Goal: Task Accomplishment & Management: Manage account settings

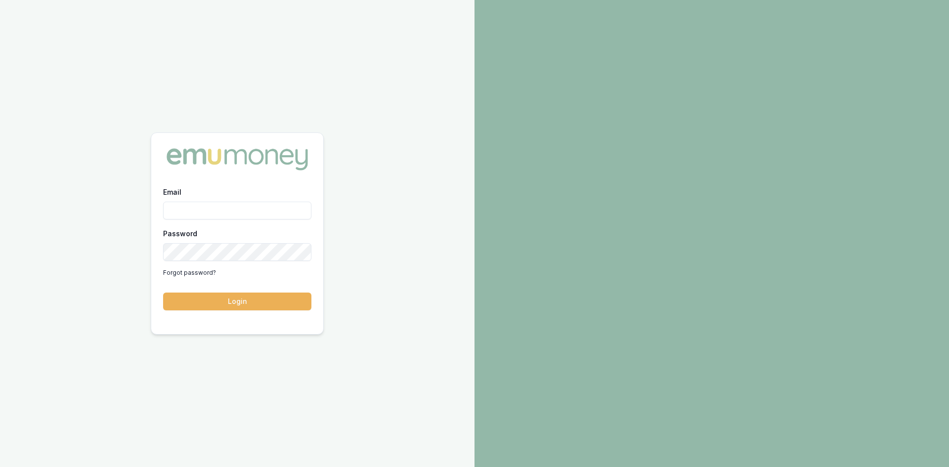
click at [200, 210] on input "Email" at bounding box center [237, 211] width 148 height 18
type input "[PERSON_NAME][EMAIL_ADDRESS][DOMAIN_NAME]"
click at [227, 301] on button "Login" at bounding box center [237, 302] width 148 height 18
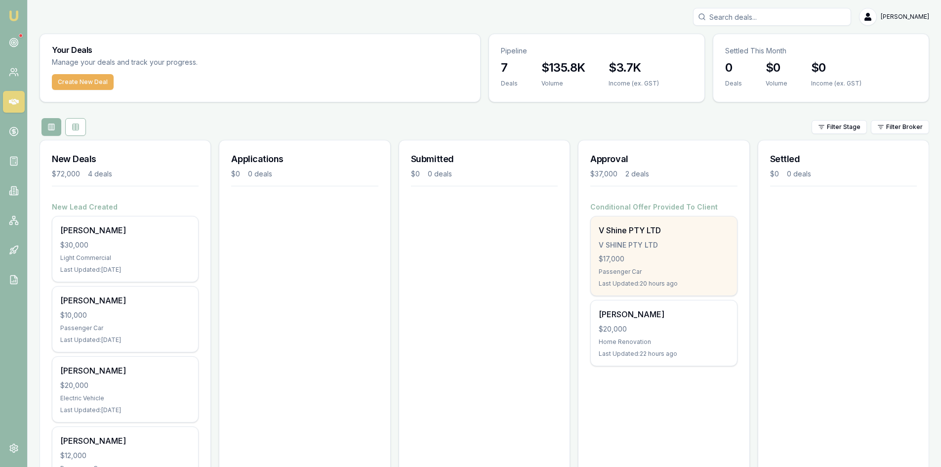
click at [657, 240] on div "V SHINE PTY LTD" at bounding box center [664, 245] width 130 height 10
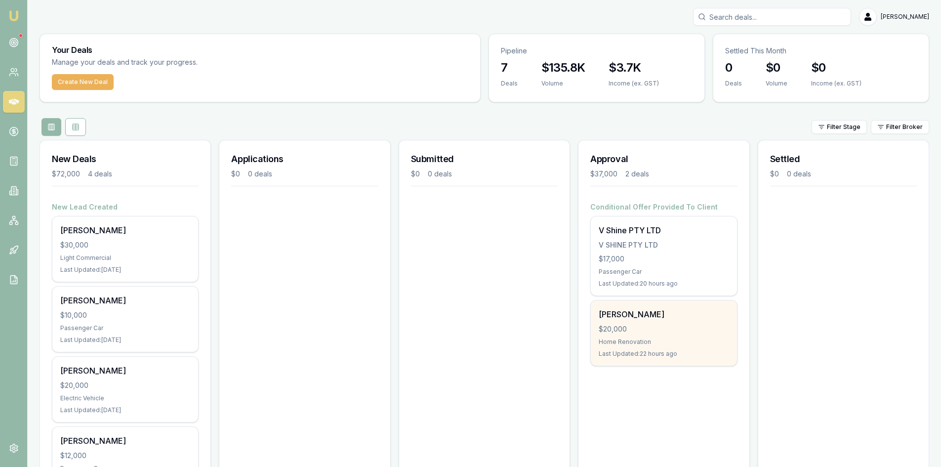
click at [635, 333] on div "$20,000" at bounding box center [664, 329] width 130 height 10
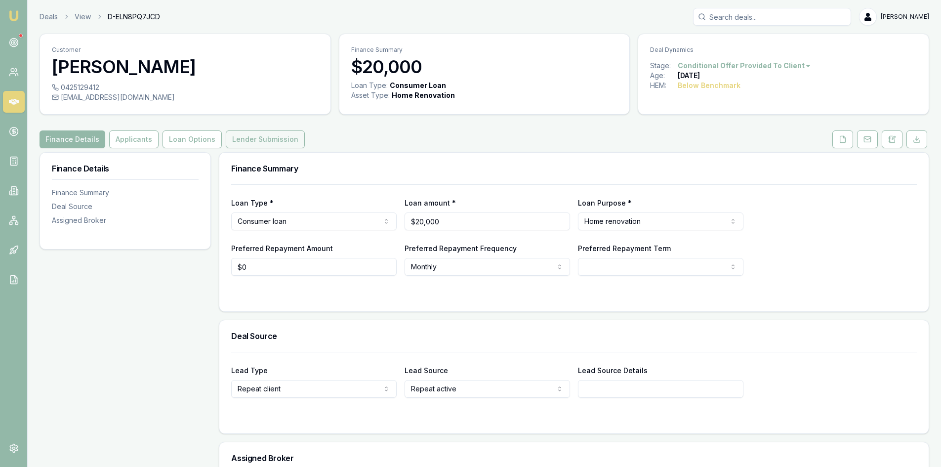
click at [227, 142] on button "Lender Submission" at bounding box center [265, 139] width 79 height 18
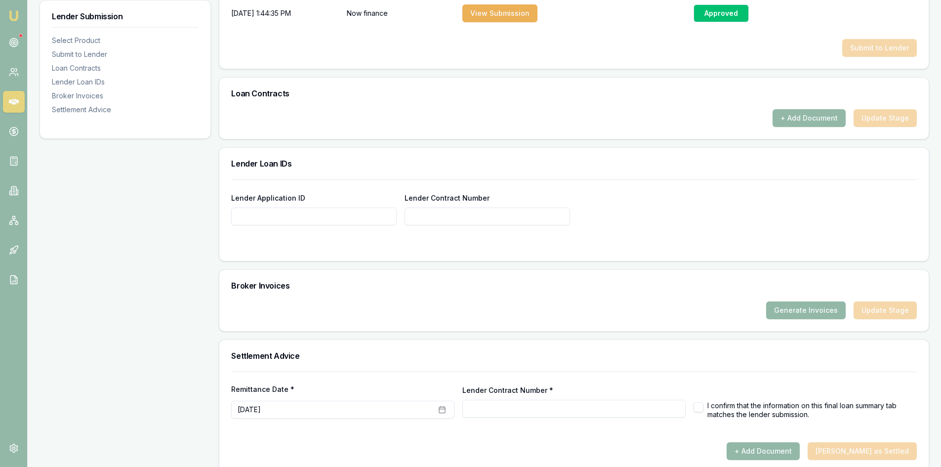
scroll to position [578, 0]
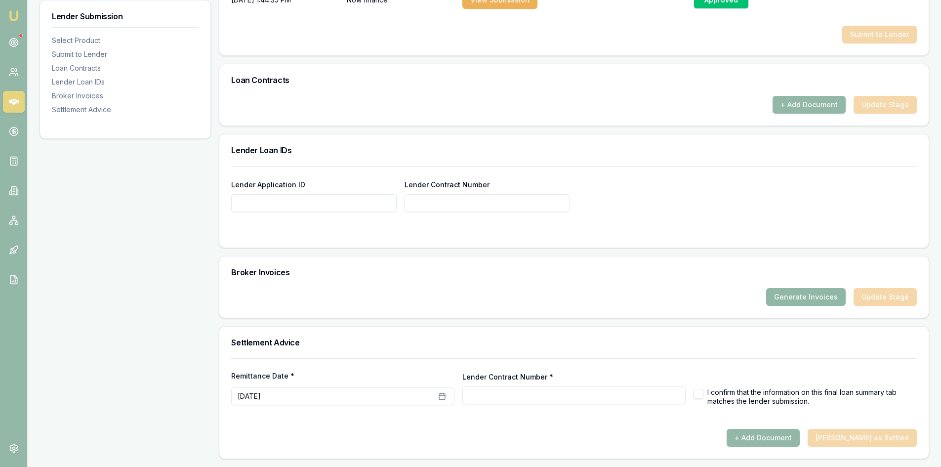
click at [789, 298] on button "Generate Invoices" at bounding box center [806, 297] width 80 height 18
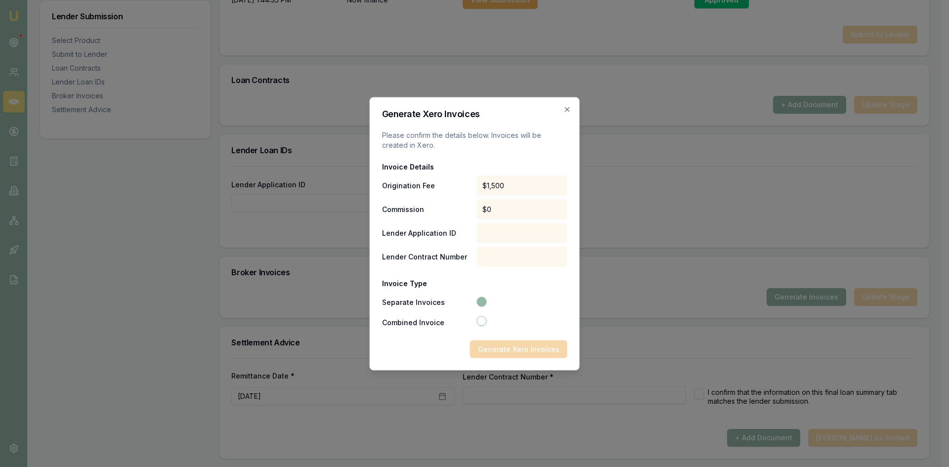
click at [516, 185] on div "$1,500" at bounding box center [521, 185] width 91 height 20
click at [516, 182] on div "$1,500" at bounding box center [521, 185] width 91 height 20
click at [509, 186] on div "$1,500" at bounding box center [521, 185] width 91 height 20
click at [510, 185] on div "$1,500" at bounding box center [521, 185] width 91 height 20
click at [566, 108] on icon "button" at bounding box center [567, 109] width 8 height 8
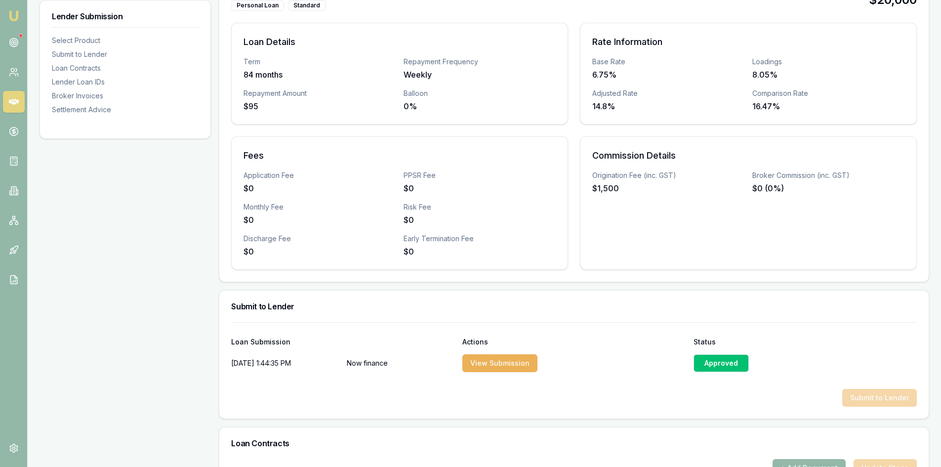
scroll to position [0, 0]
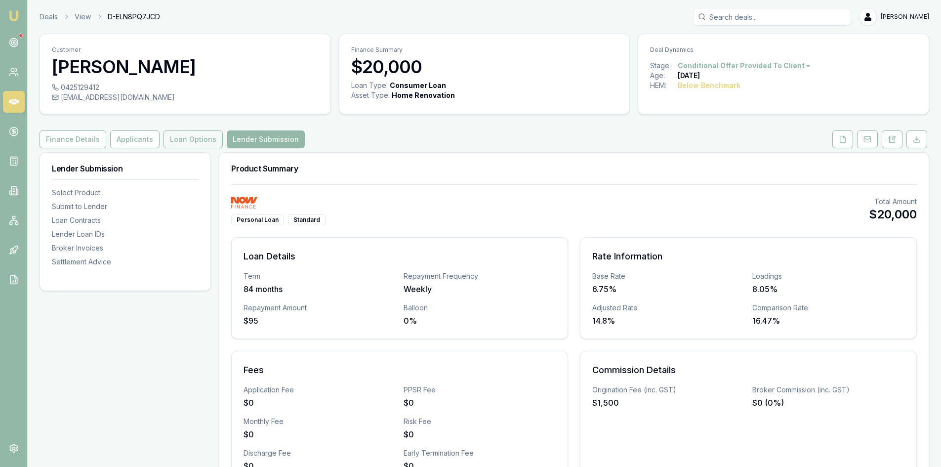
click at [193, 138] on button "Loan Options" at bounding box center [193, 139] width 59 height 18
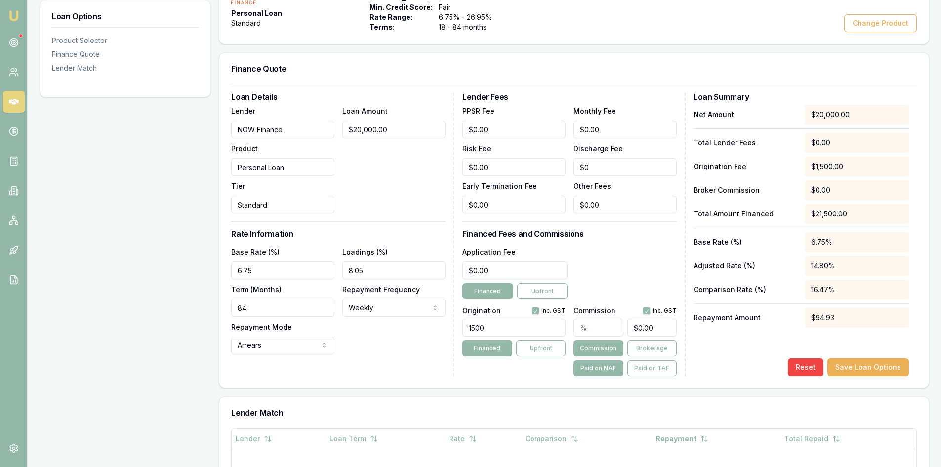
scroll to position [247, 0]
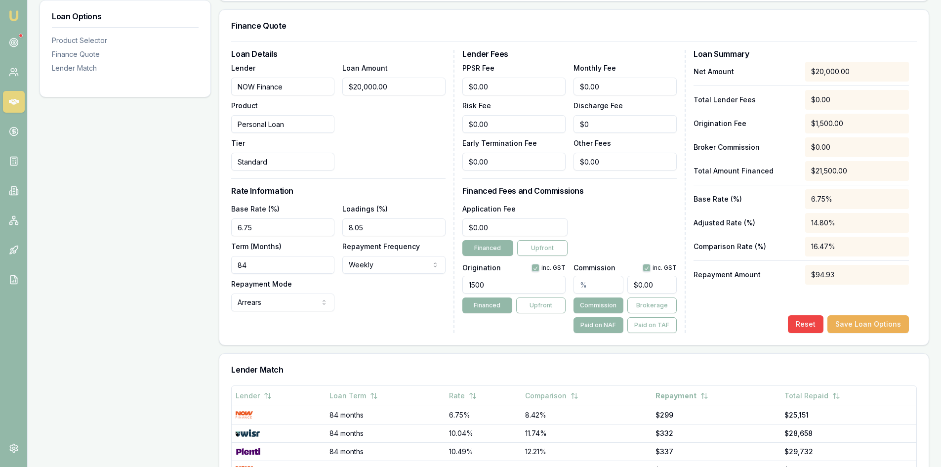
drag, startPoint x: 501, startPoint y: 284, endPoint x: 453, endPoint y: 285, distance: 48.4
click at [453, 285] on div "Loan Details Lender NOW Finance Product Personal Loan Tier Standard Loan Amount…" at bounding box center [574, 191] width 686 height 283
type input "1800.00"
click at [873, 319] on button "Save Loan Options" at bounding box center [869, 324] width 82 height 18
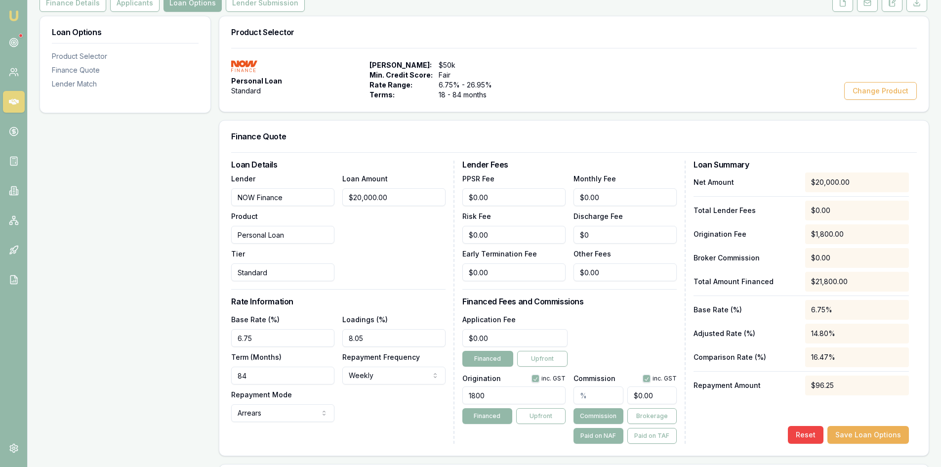
scroll to position [0, 0]
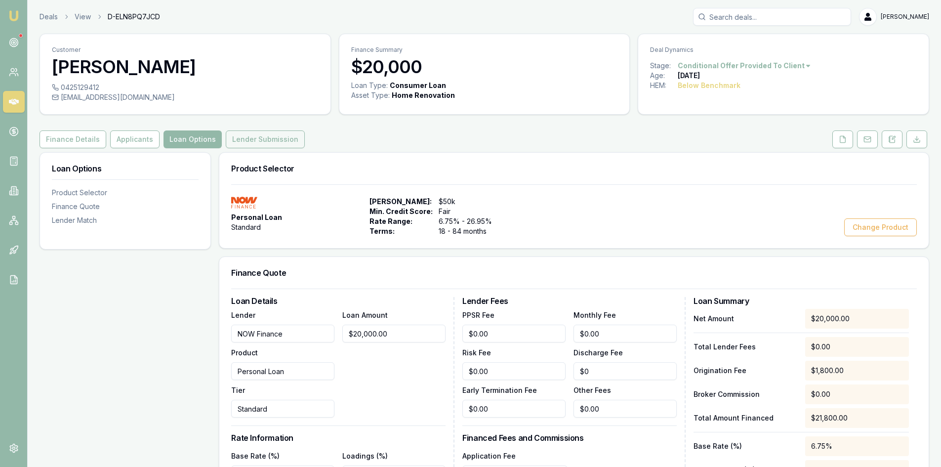
click at [252, 133] on button "Lender Submission" at bounding box center [265, 139] width 79 height 18
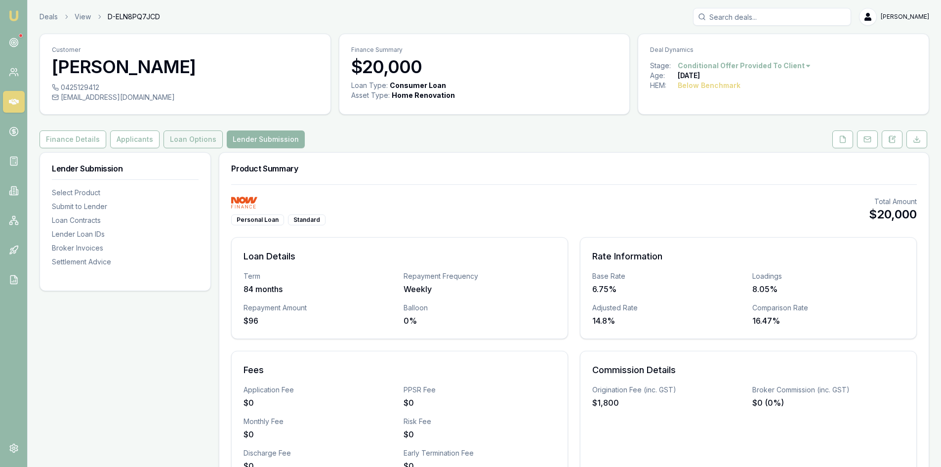
click at [187, 136] on button "Loan Options" at bounding box center [193, 139] width 59 height 18
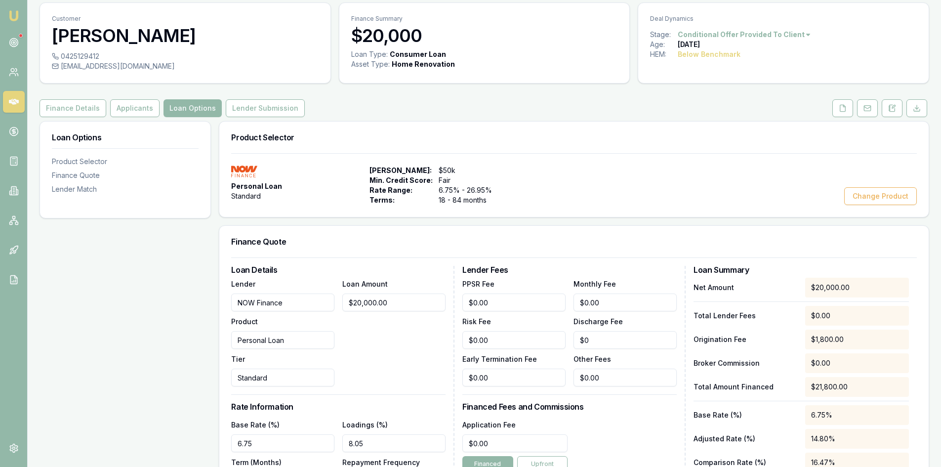
scroll to position [26, 0]
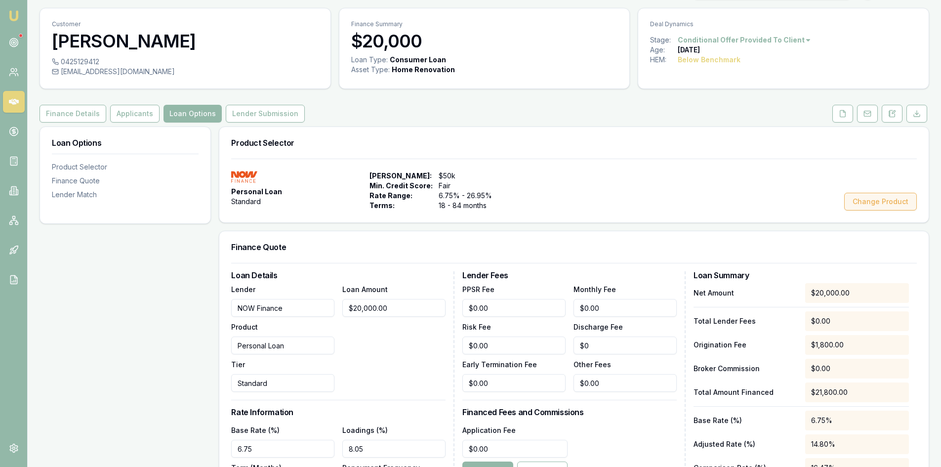
click at [863, 199] on button "Change Product" at bounding box center [880, 202] width 73 height 18
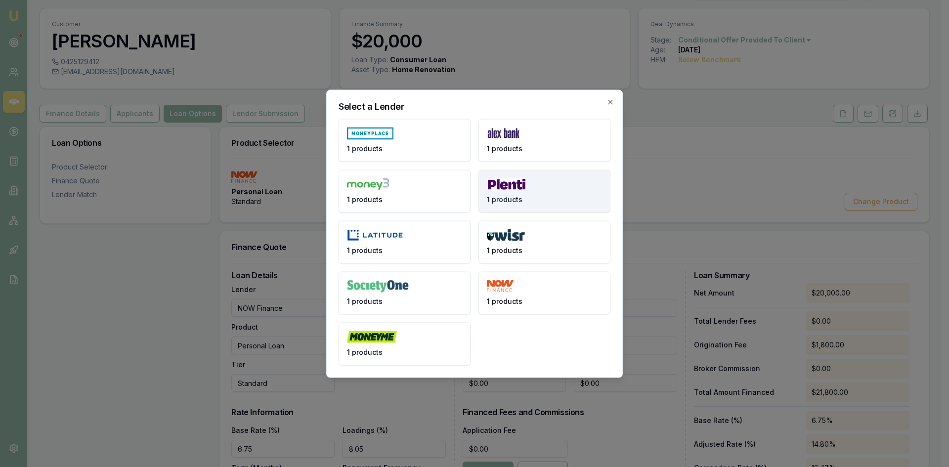
click at [503, 189] on img at bounding box center [507, 184] width 40 height 12
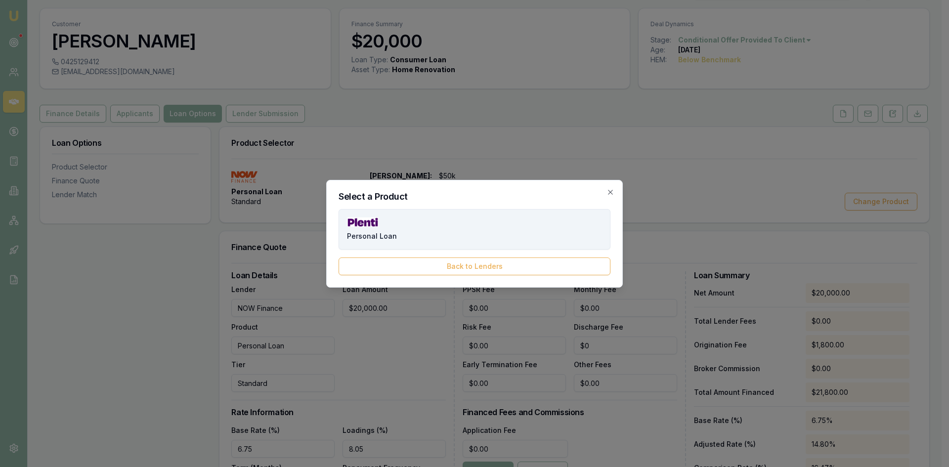
click at [367, 216] on button "Personal Loan" at bounding box center [474, 229] width 272 height 41
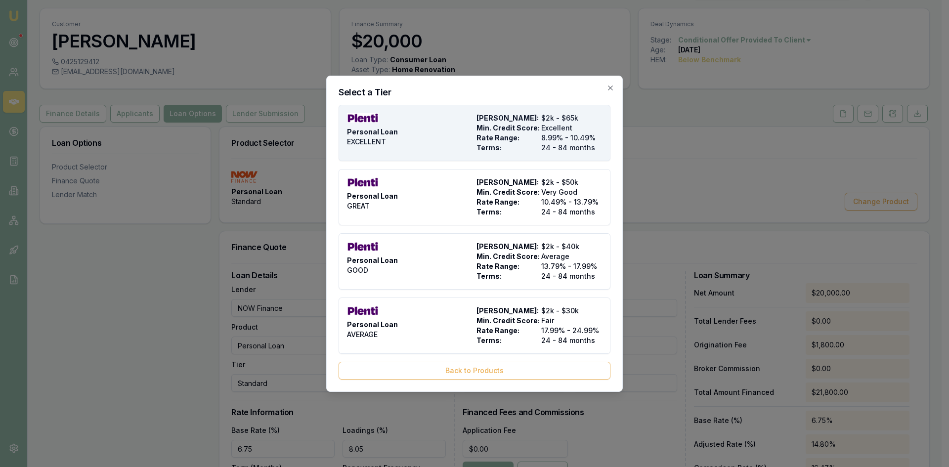
click at [495, 133] on span "Rate Range:" at bounding box center [506, 138] width 61 height 10
select select "MONTHLY"
type input "Plenti"
type input "EXCELLENT"
type input "8.99"
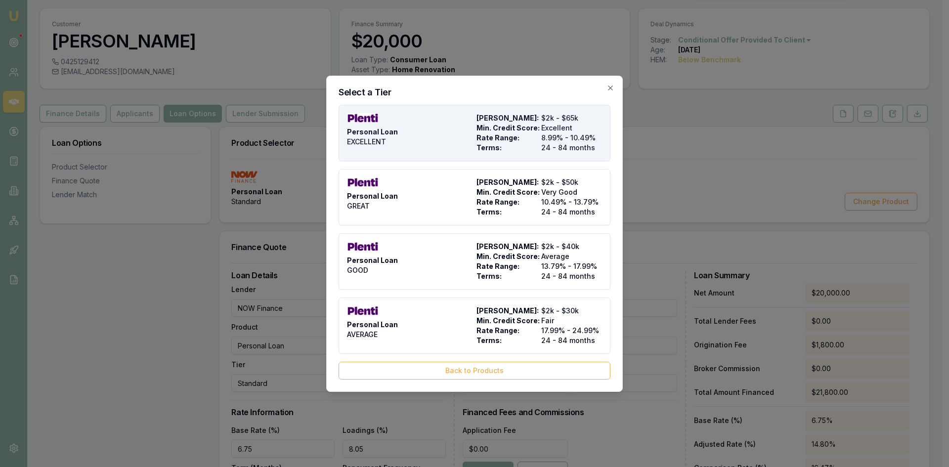
type input "24"
type input "$999.00"
type input "990"
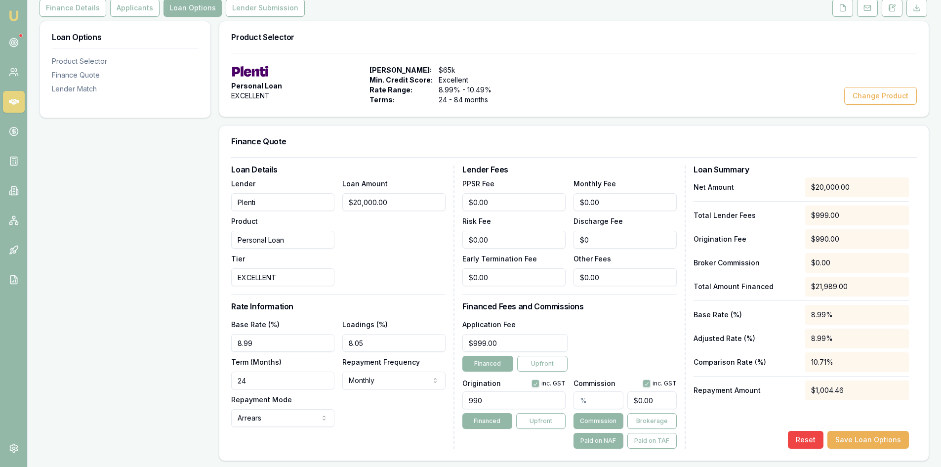
scroll to position [174, 0]
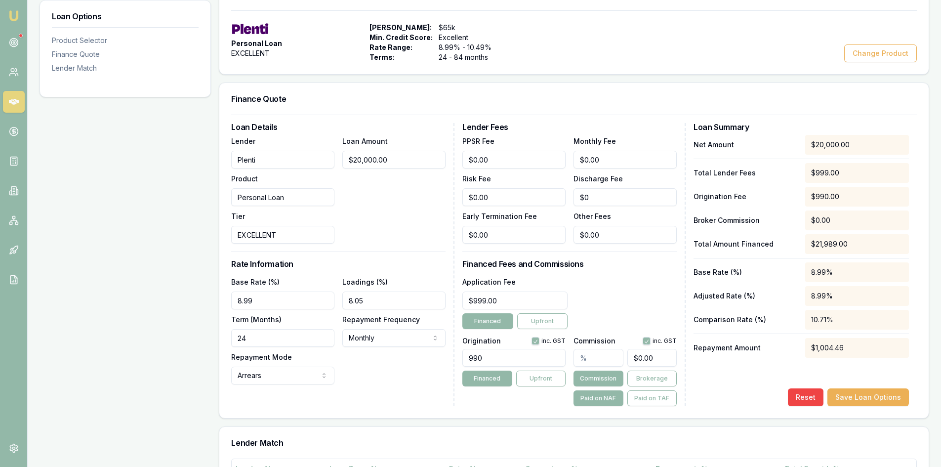
drag, startPoint x: 263, startPoint y: 327, endPoint x: 259, endPoint y: 337, distance: 11.1
click at [263, 327] on div "Term (Months) 24" at bounding box center [282, 330] width 103 height 34
click at [257, 338] on input "24" at bounding box center [282, 338] width 103 height 18
drag, startPoint x: 252, startPoint y: 342, endPoint x: 207, endPoint y: 336, distance: 45.4
click at [207, 336] on div "Loan Options Product Selector Finance Quote Lender Match Product Selector Perso…" at bounding box center [485, 342] width 890 height 728
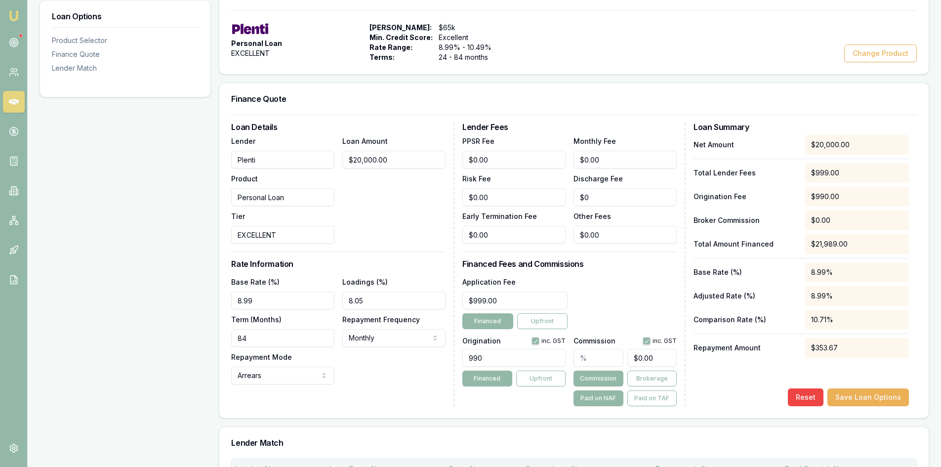
type input "84"
click at [512, 356] on input "990" at bounding box center [513, 358] width 103 height 18
drag, startPoint x: 497, startPoint y: 354, endPoint x: 400, endPoint y: 362, distance: 97.2
click at [400, 359] on div "Loan Details Lender Plenti Product Personal Loan Tier EXCELLENT Loan Amount $20…" at bounding box center [574, 264] width 686 height 283
type input "1800.00"
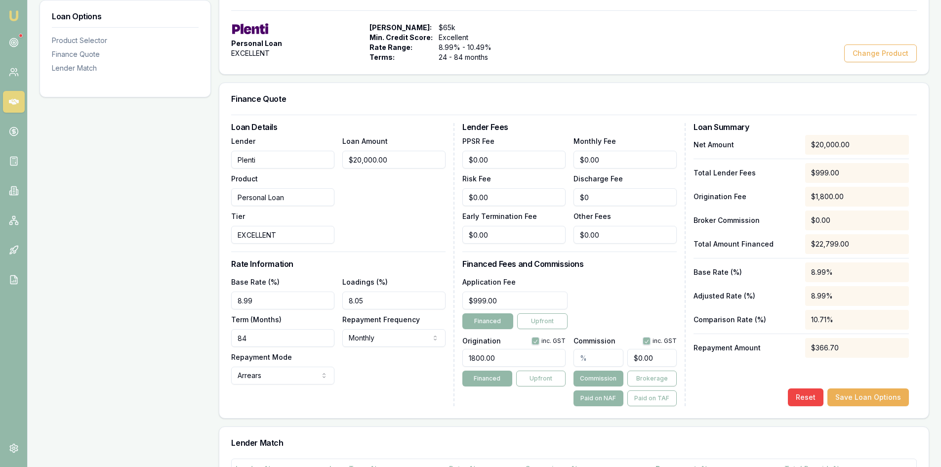
click at [480, 399] on div "Origination inc. GST 1800.00 Financed Upfront" at bounding box center [513, 369] width 103 height 73
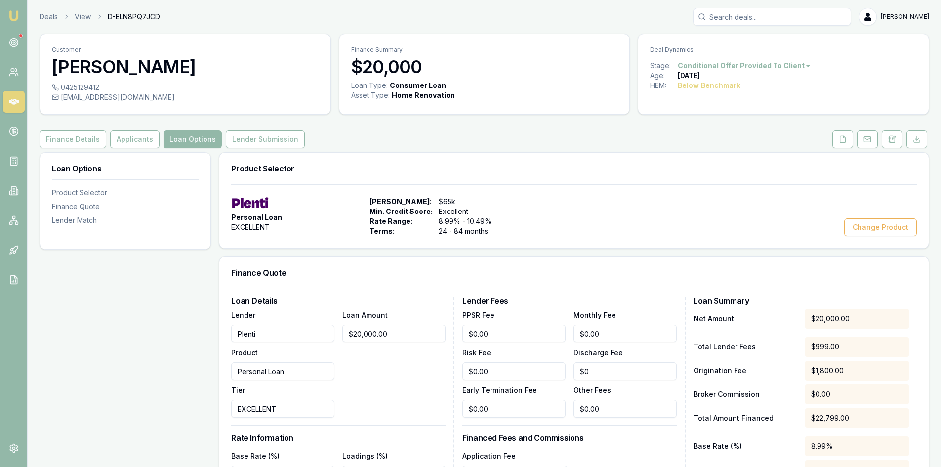
scroll to position [198, 0]
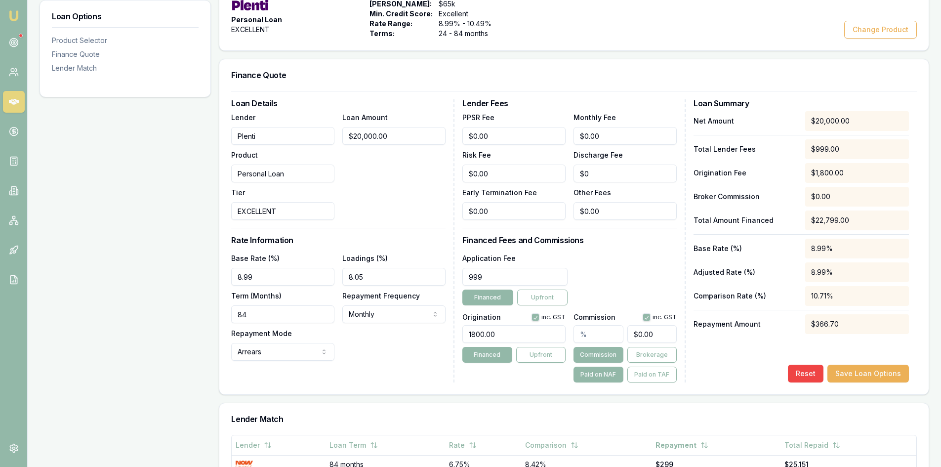
drag, startPoint x: 521, startPoint y: 275, endPoint x: 309, endPoint y: 289, distance: 212.5
click at [309, 287] on div "Loan Details Lender Plenti Product Personal Loan Tier EXCELLENT Loan Amount $20…" at bounding box center [574, 240] width 686 height 283
type input "$599.00"
click at [382, 350] on div "Base Rate (%) 8.99 Loadings (%) 8.05 Term (Months) 84 Repayment Frequency Month…" at bounding box center [338, 306] width 214 height 109
drag, startPoint x: 377, startPoint y: 274, endPoint x: 337, endPoint y: 274, distance: 39.5
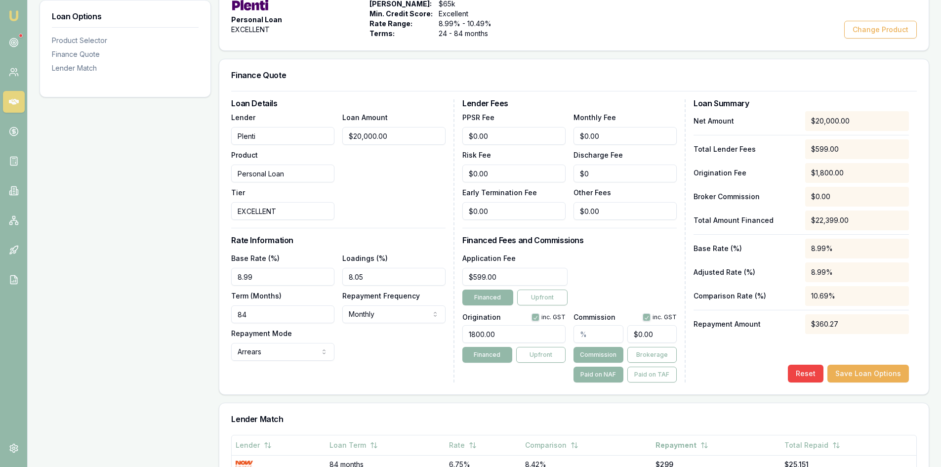
click at [337, 274] on div "Base Rate (%) 8.99 Loadings (%) 8.05 Term (Months) 84 Repayment Frequency Month…" at bounding box center [338, 306] width 214 height 109
type input "4.60%"
click at [393, 357] on div "Base Rate (%) 8.99 Loadings (%) 4.60% Term (Months) 84 Repayment Frequency Mont…" at bounding box center [338, 306] width 214 height 109
click at [865, 377] on button "Save Loan Options" at bounding box center [869, 374] width 82 height 18
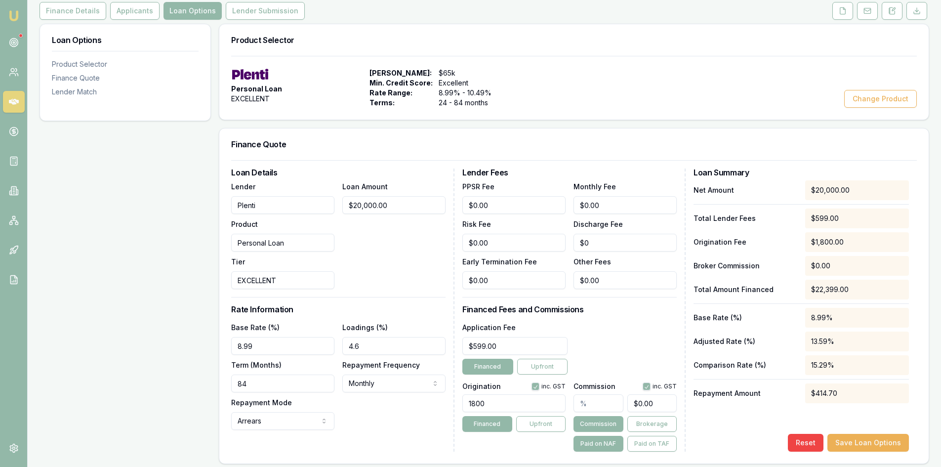
scroll to position [0, 0]
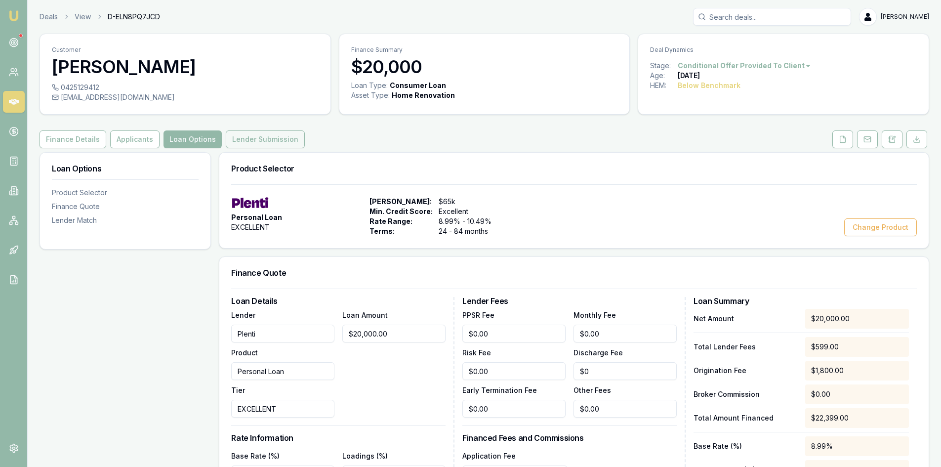
click at [231, 135] on button "Lender Submission" at bounding box center [265, 139] width 79 height 18
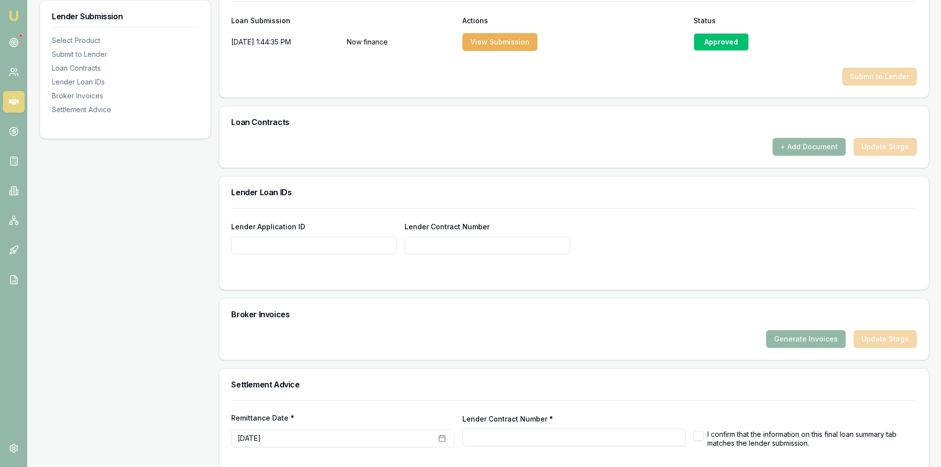
scroll to position [578, 0]
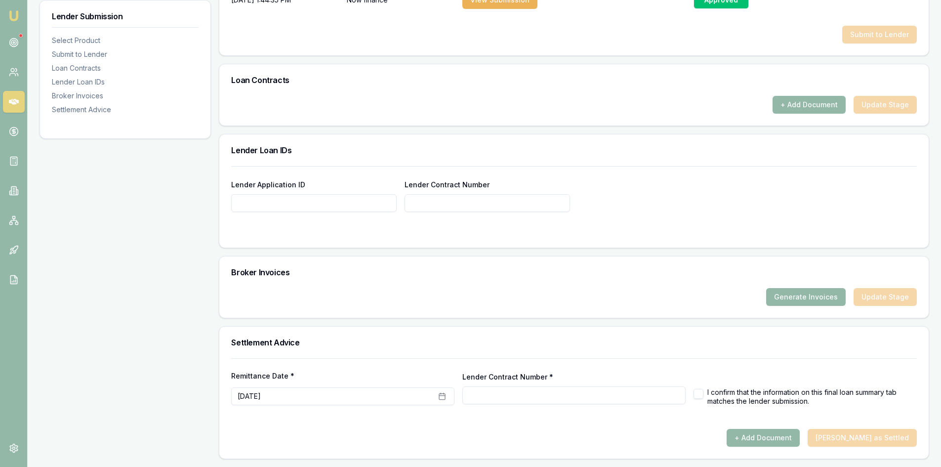
click at [285, 205] on input "Lender Application ID" at bounding box center [314, 203] width 166 height 18
paste input "0425129412"
drag, startPoint x: 294, startPoint y: 205, endPoint x: 181, endPoint y: 203, distance: 112.7
click at [181, 203] on div "Lender Submission Select Product Submit to Lender Loan Contracts Lender Loan ID…" at bounding box center [485, 17] width 890 height 884
click at [339, 207] on input "0425129412" at bounding box center [314, 203] width 166 height 18
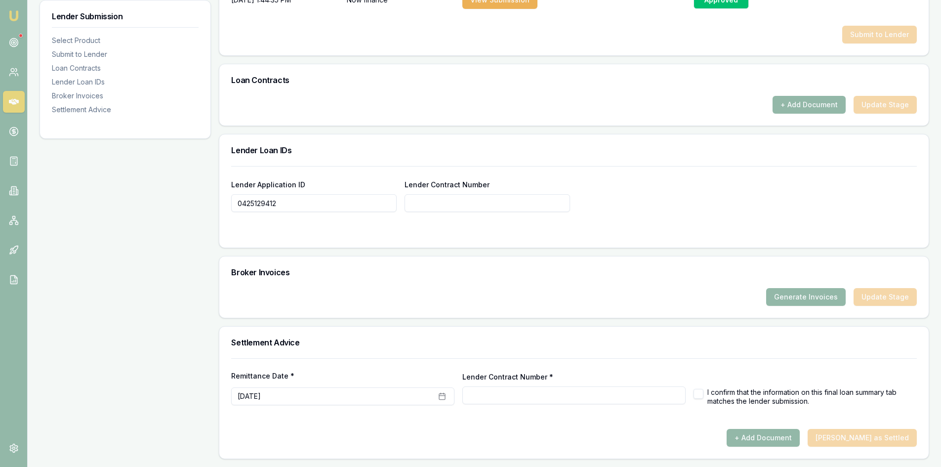
paste input "YG29809303"
type input "YG29809303"
click at [431, 206] on input "Lender Contract Number" at bounding box center [488, 203] width 166 height 18
paste input "YG29809303"
type input "YG29809303"
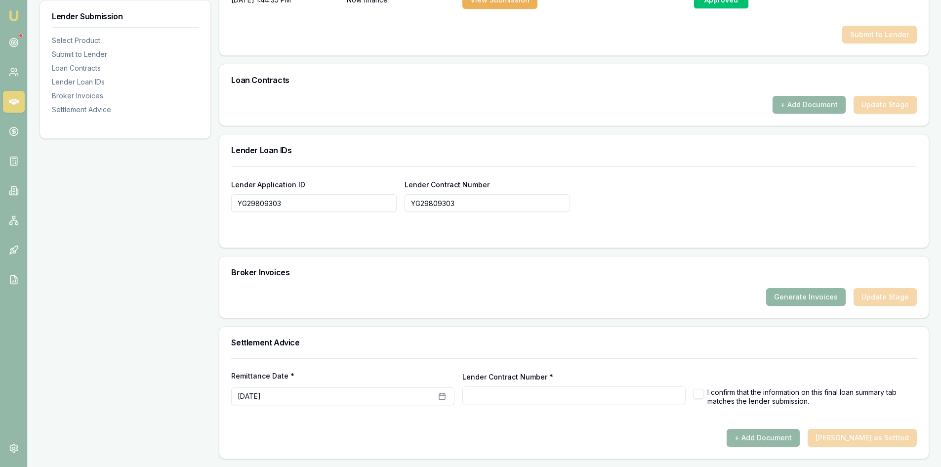
click at [796, 296] on button "Generate Invoices" at bounding box center [806, 297] width 80 height 18
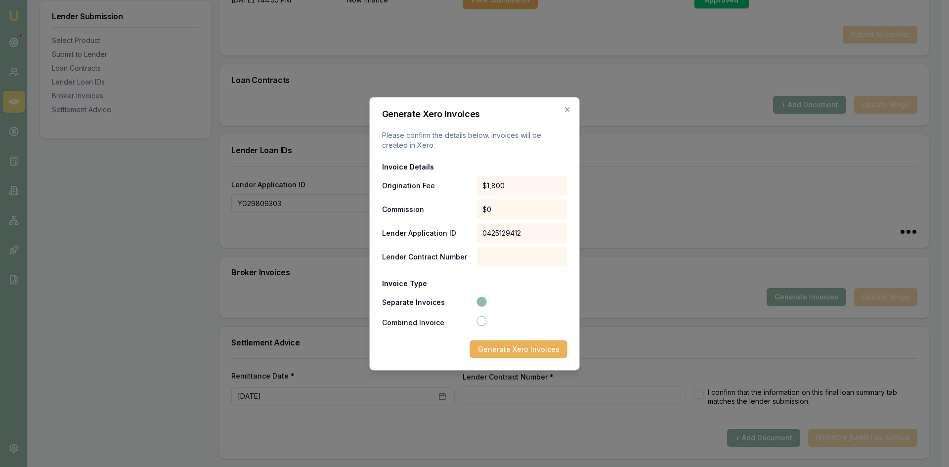
type input "YG29809303"
click at [525, 229] on div "0425129412" at bounding box center [521, 233] width 91 height 20
click at [569, 110] on icon "button" at bounding box center [567, 109] width 8 height 8
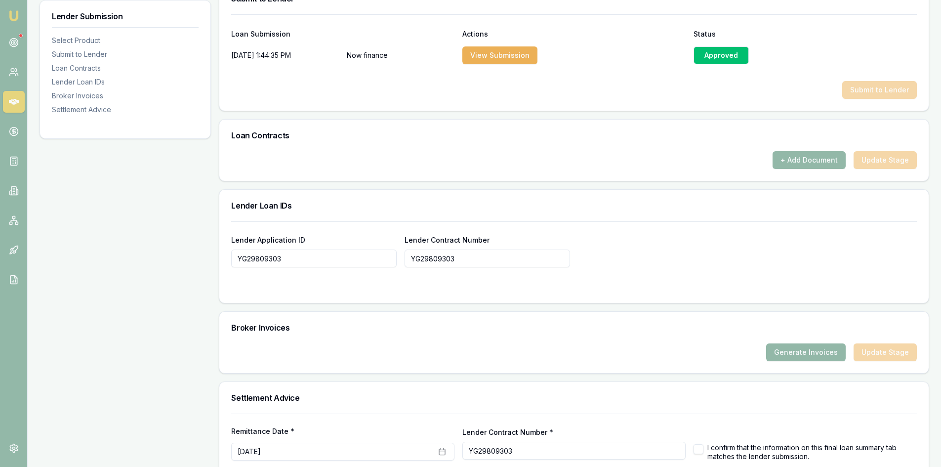
scroll to position [429, 0]
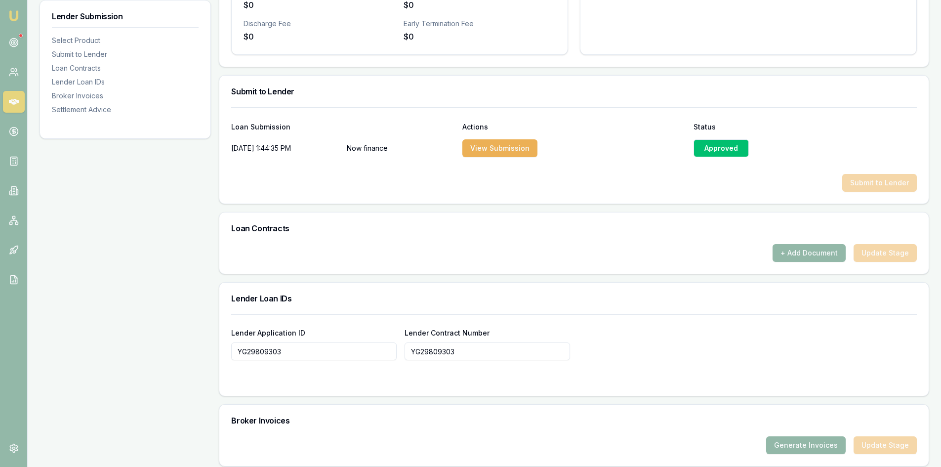
click at [335, 351] on input "YG29809303" at bounding box center [314, 351] width 166 height 18
click at [478, 347] on input "YG29809303" at bounding box center [488, 351] width 166 height 18
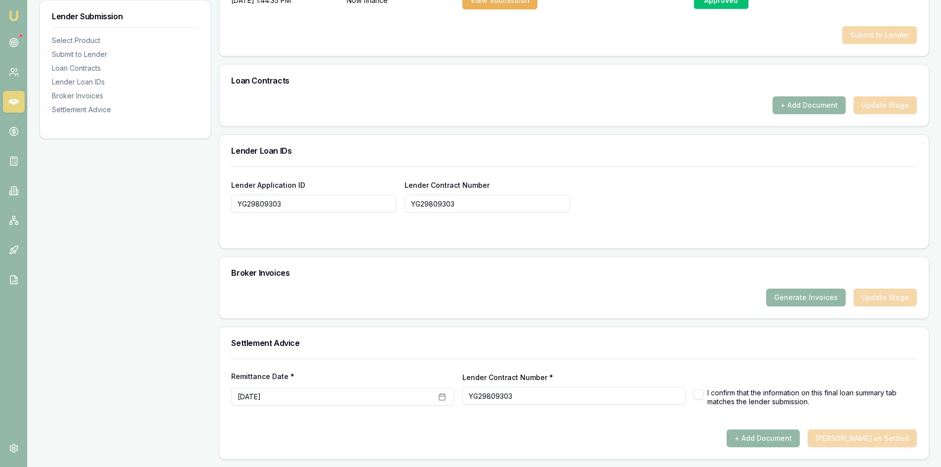
scroll to position [578, 0]
click at [805, 301] on button "Generate Invoices" at bounding box center [806, 297] width 80 height 18
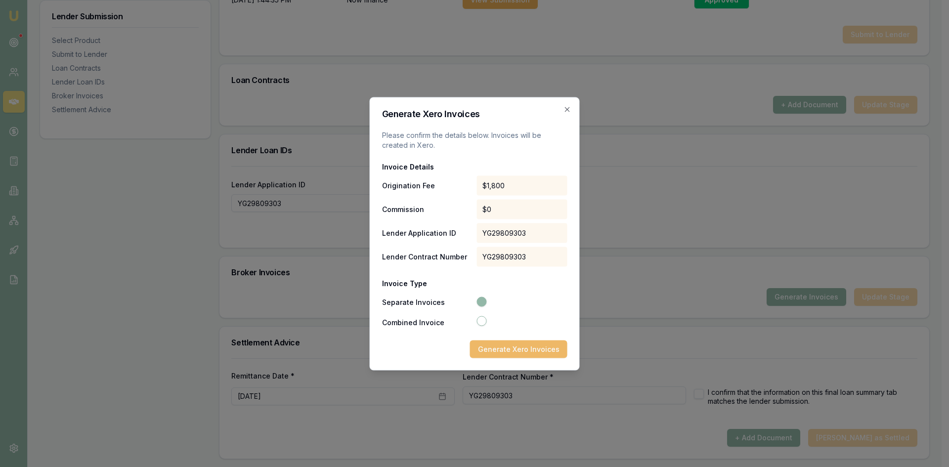
click at [495, 349] on button "Generate Xero Invoices" at bounding box center [518, 349] width 97 height 18
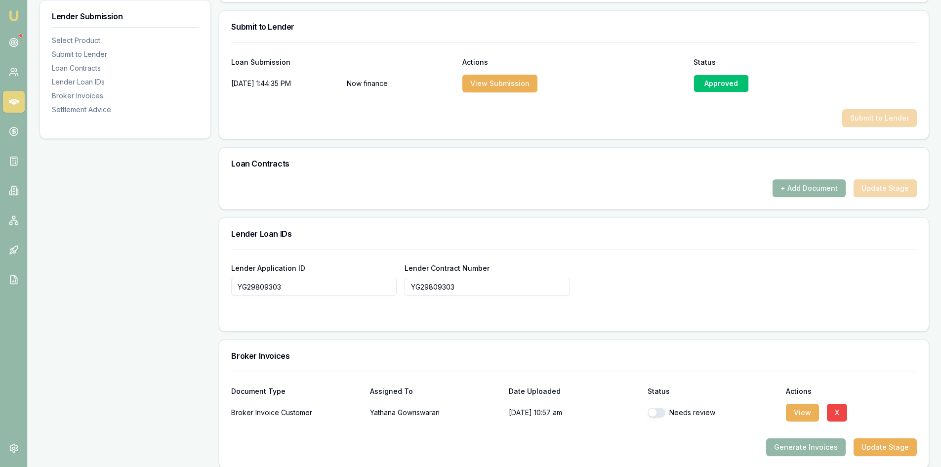
scroll to position [644, 0]
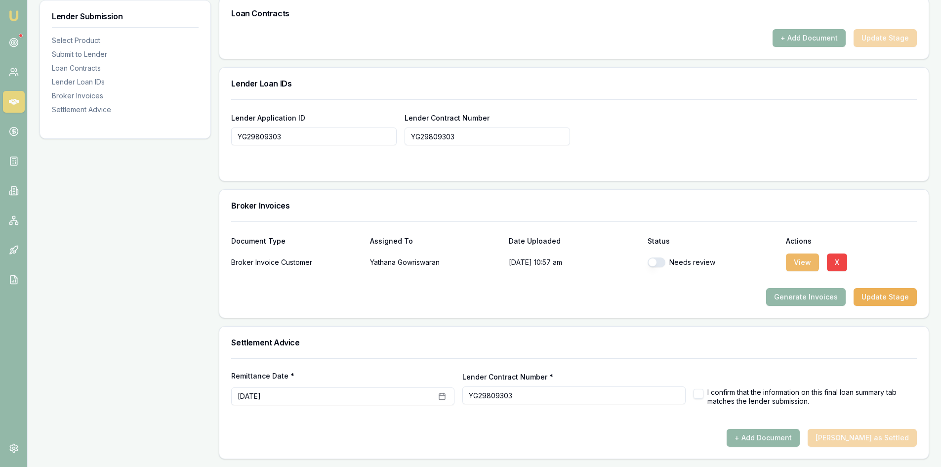
click at [790, 261] on button "View" at bounding box center [802, 262] width 33 height 18
click at [656, 261] on button "button" at bounding box center [657, 262] width 18 height 10
checkbox input "true"
click at [700, 394] on button "button" at bounding box center [699, 394] width 10 height 10
checkbox input "true"
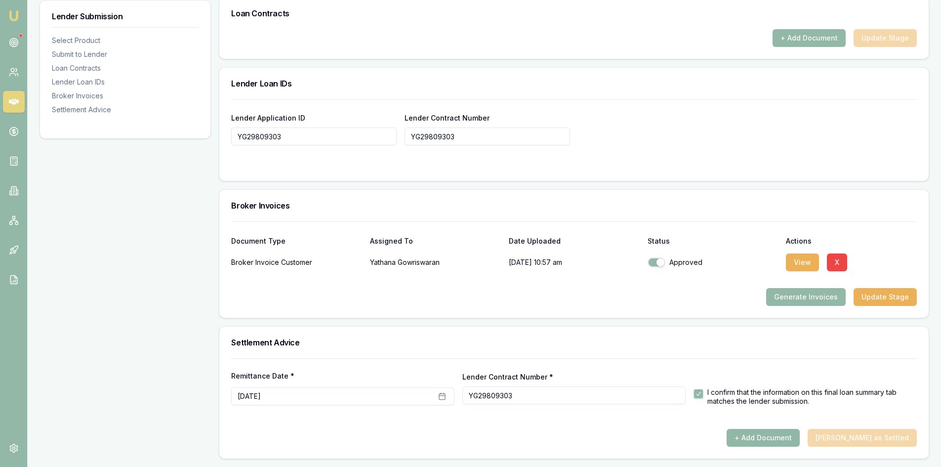
click at [800, 443] on button "+ Add Document" at bounding box center [763, 438] width 73 height 18
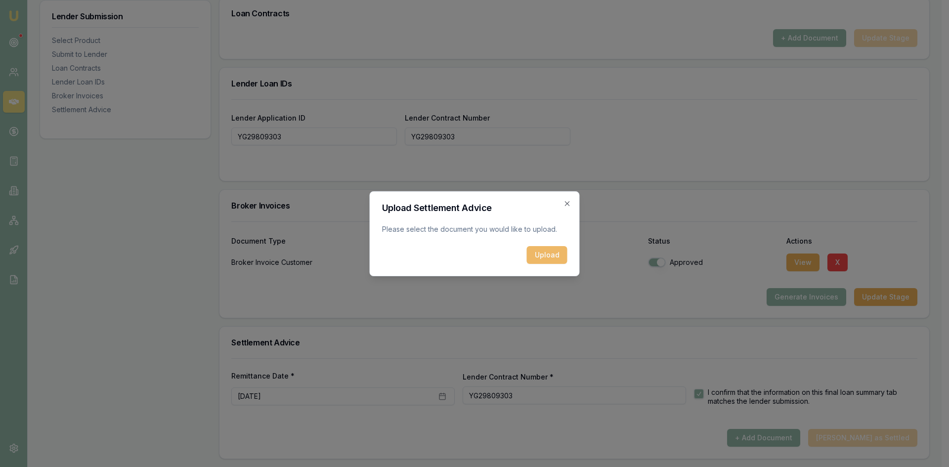
click at [537, 252] on button "Upload" at bounding box center [547, 255] width 41 height 18
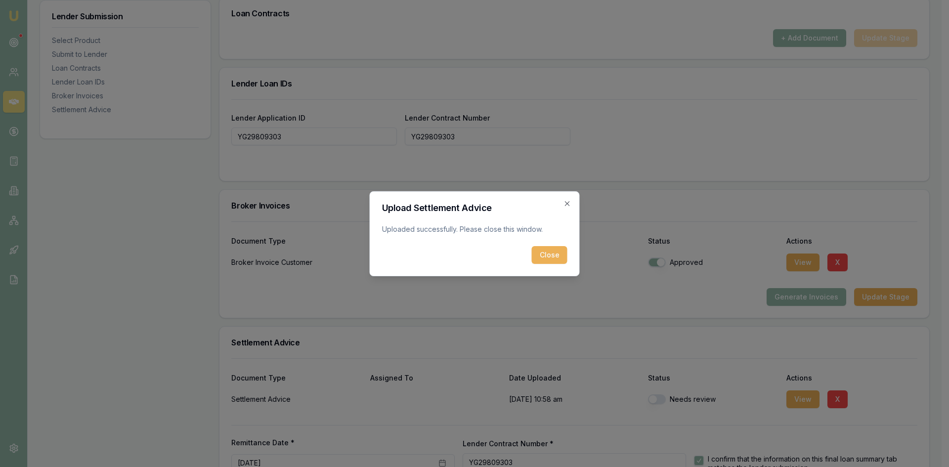
click at [542, 255] on button "Close" at bounding box center [550, 255] width 36 height 18
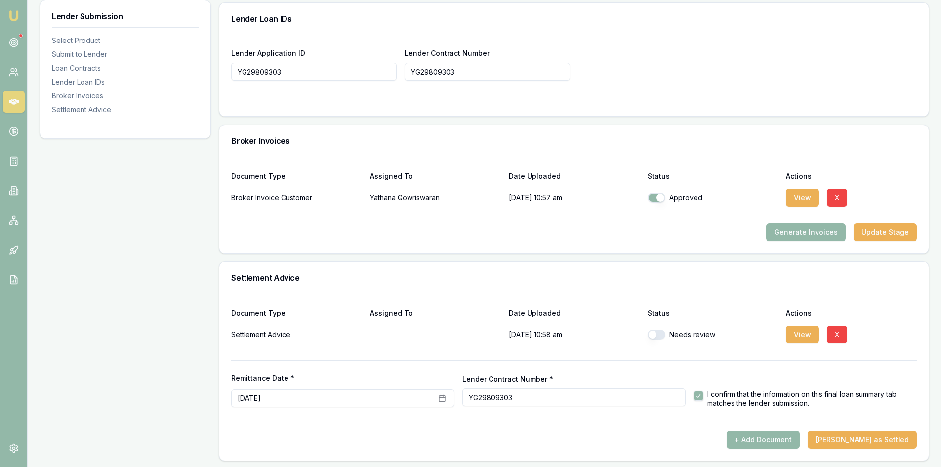
scroll to position [711, 0]
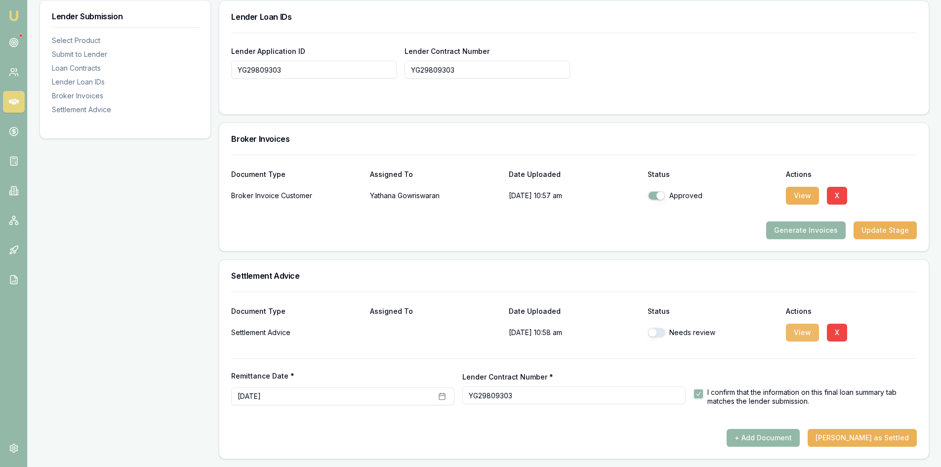
click at [803, 336] on button "View" at bounding box center [802, 333] width 33 height 18
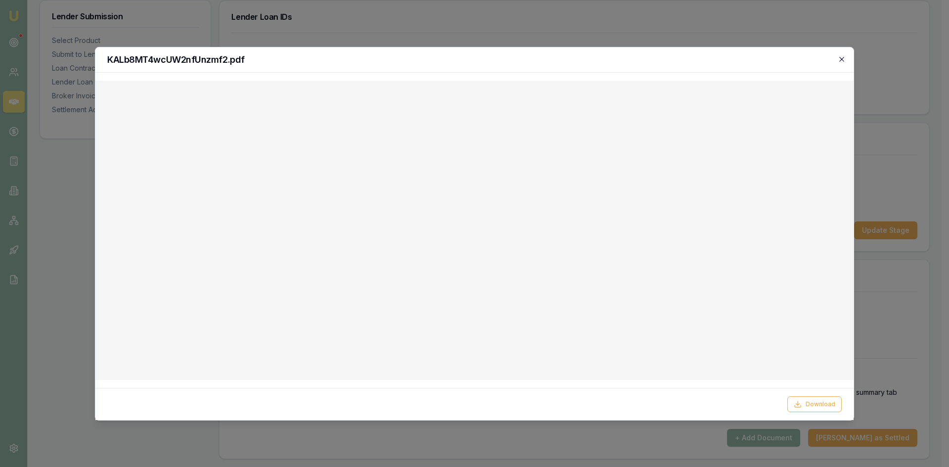
click at [839, 61] on icon "button" at bounding box center [842, 59] width 8 height 8
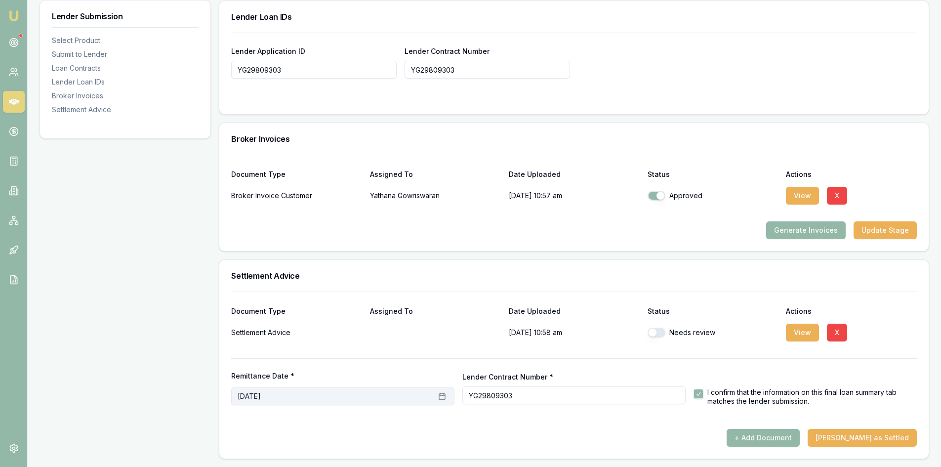
click at [373, 398] on button "[DATE]" at bounding box center [342, 396] width 223 height 18
click at [322, 292] on button "3" at bounding box center [325, 292] width 16 height 16
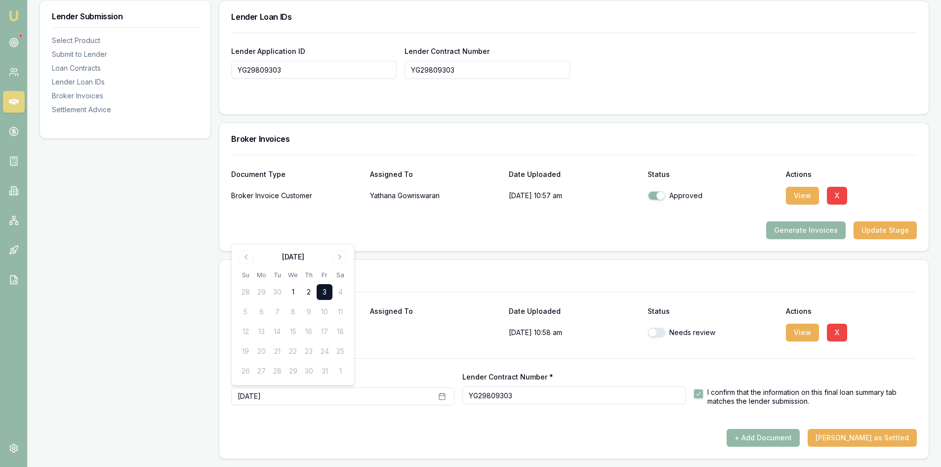
click at [327, 423] on div at bounding box center [574, 425] width 686 height 8
click at [658, 333] on button "button" at bounding box center [657, 333] width 18 height 10
checkbox input "true"
click at [791, 331] on button "View" at bounding box center [802, 333] width 33 height 18
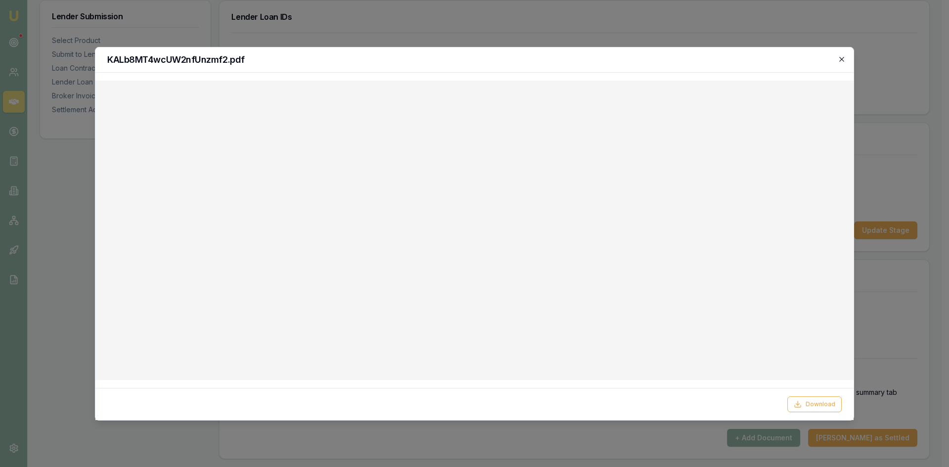
click at [840, 62] on icon "button" at bounding box center [842, 59] width 8 height 8
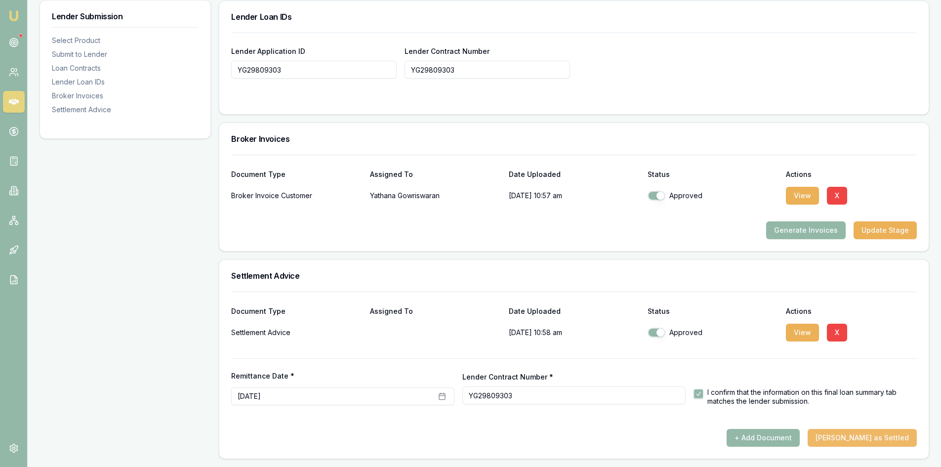
click at [856, 437] on button "[PERSON_NAME] as Settled" at bounding box center [862, 438] width 109 height 18
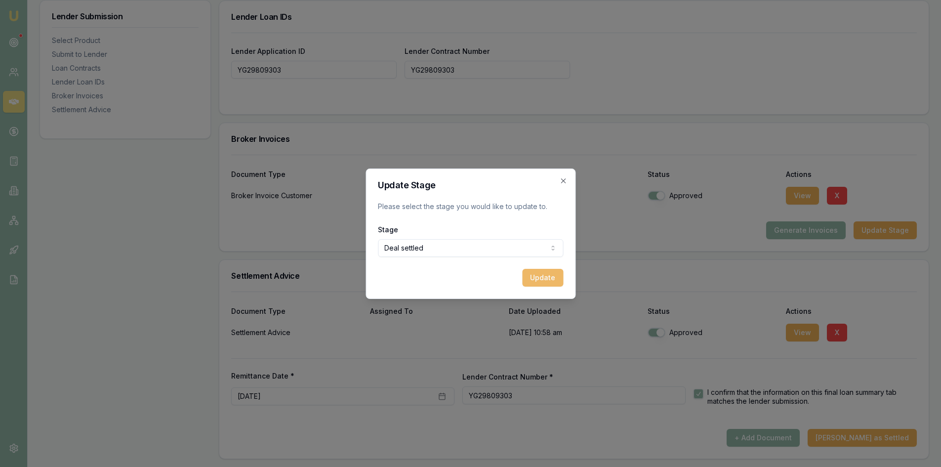
click at [540, 281] on button "Update" at bounding box center [542, 278] width 41 height 18
checkbox input "false"
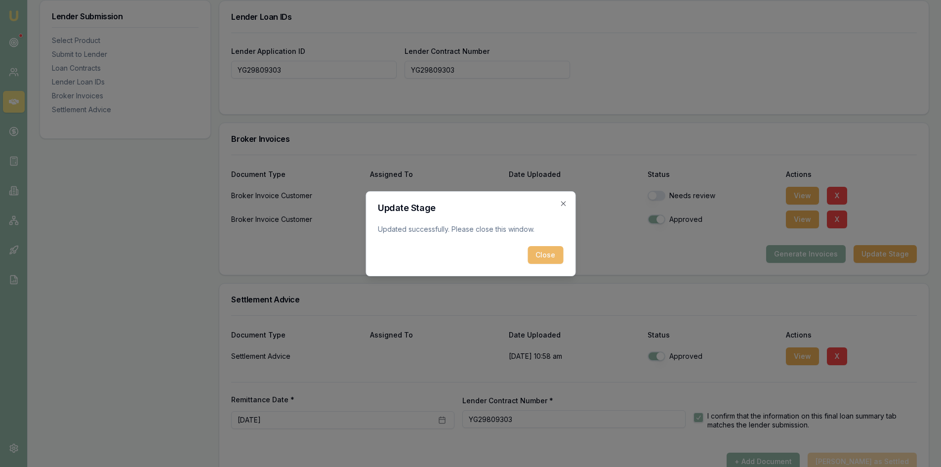
click at [548, 253] on button "Close" at bounding box center [546, 255] width 36 height 18
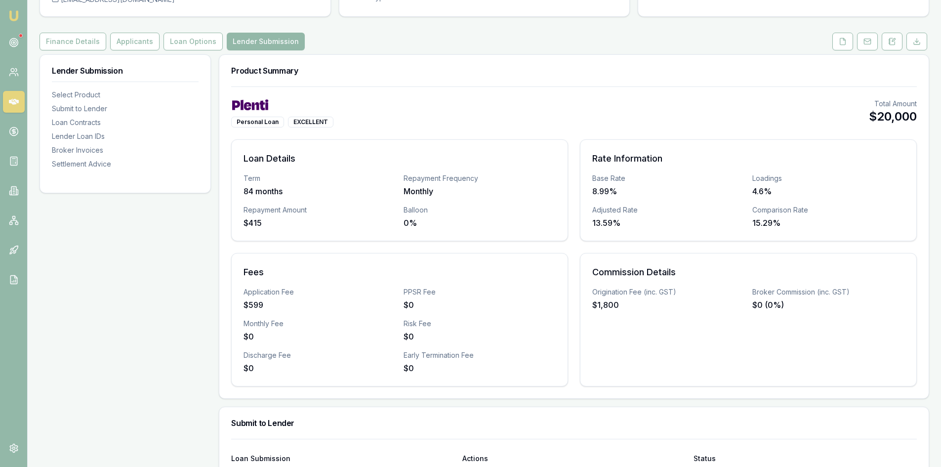
scroll to position [0, 0]
